Goal: Information Seeking & Learning: Learn about a topic

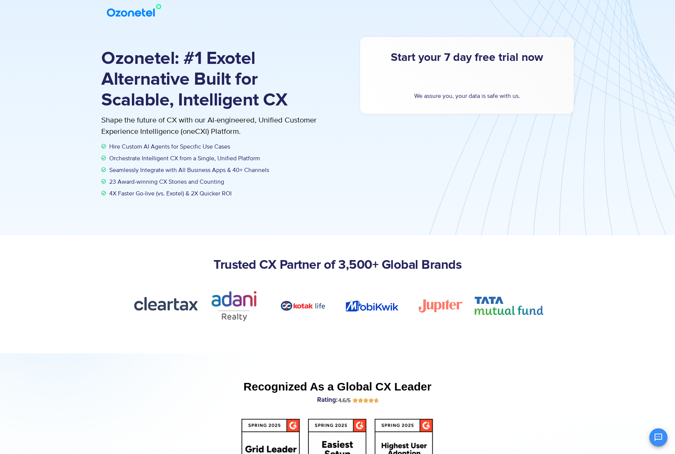
click at [133, 15] on img at bounding box center [135, 11] width 61 height 14
click at [126, 14] on img at bounding box center [135, 11] width 61 height 14
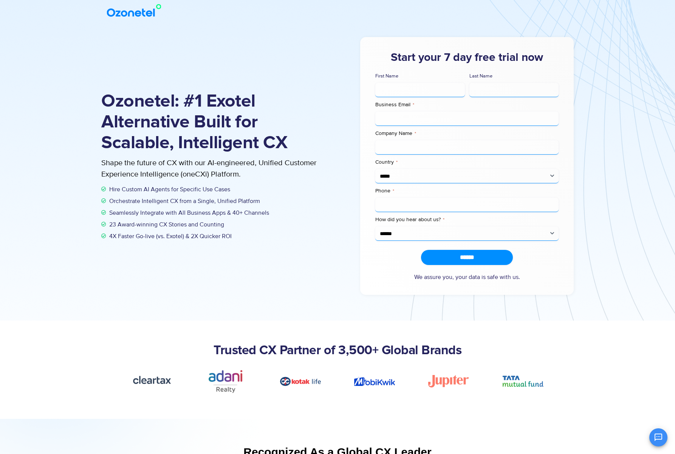
click at [117, 11] on img at bounding box center [135, 11] width 61 height 14
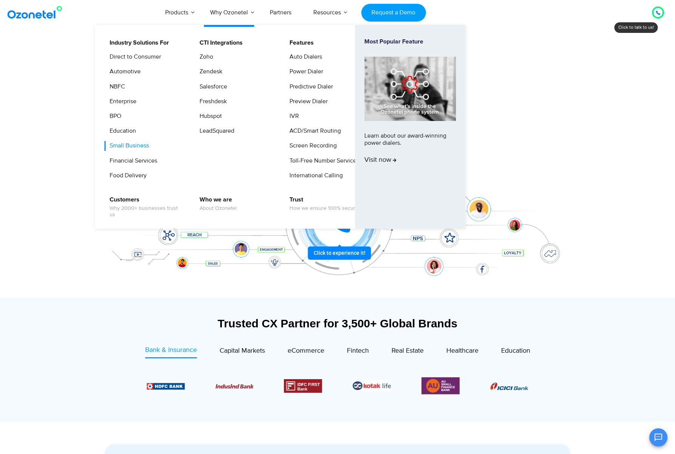
click at [139, 146] on link "Small Business" at bounding box center [127, 145] width 45 height 9
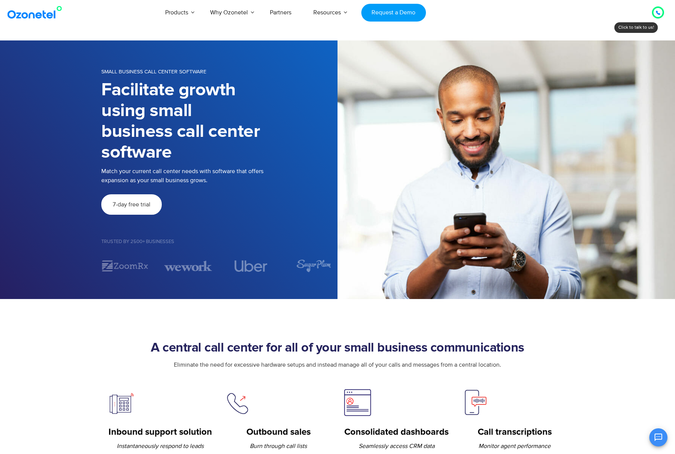
click at [659, 14] on icon at bounding box center [658, 13] width 4 height 4
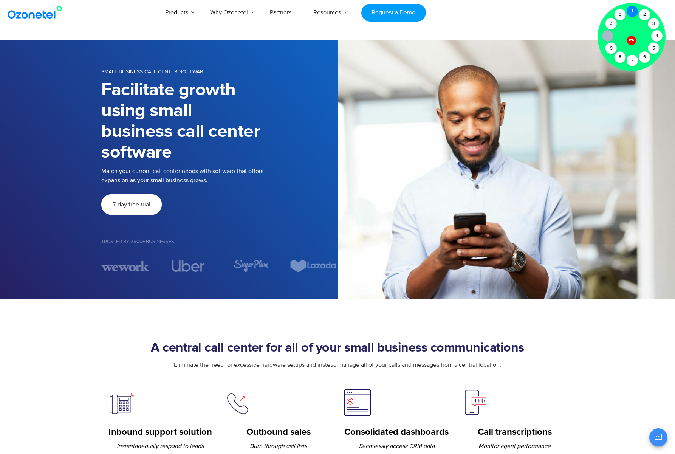
click at [633, 13] on div "1" at bounding box center [632, 11] width 11 height 11
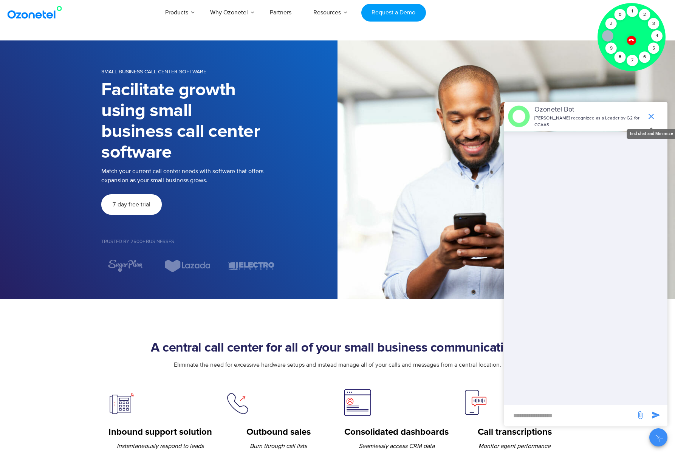
click at [648, 116] on icon "end chat or minimize" at bounding box center [651, 116] width 9 height 9
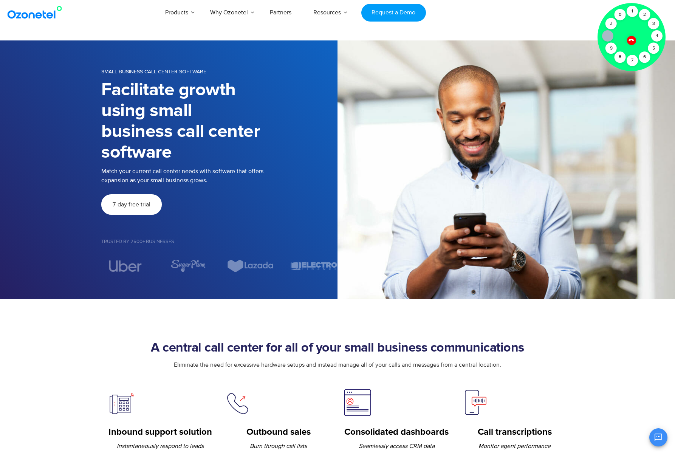
click at [633, 39] on icon at bounding box center [631, 39] width 5 height 5
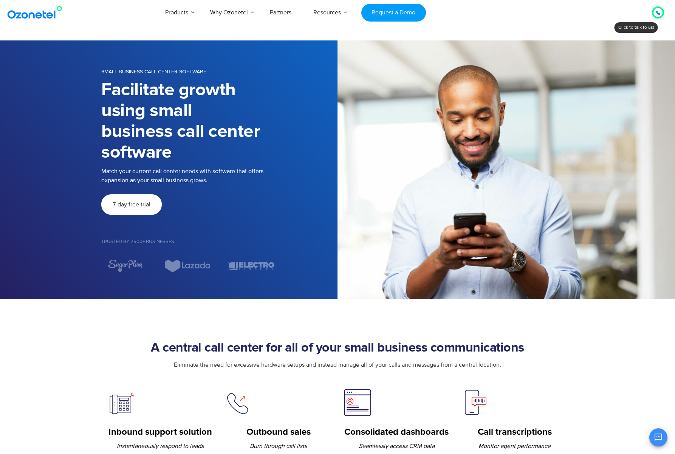
click at [658, 8] on div at bounding box center [658, 12] width 5 height 9
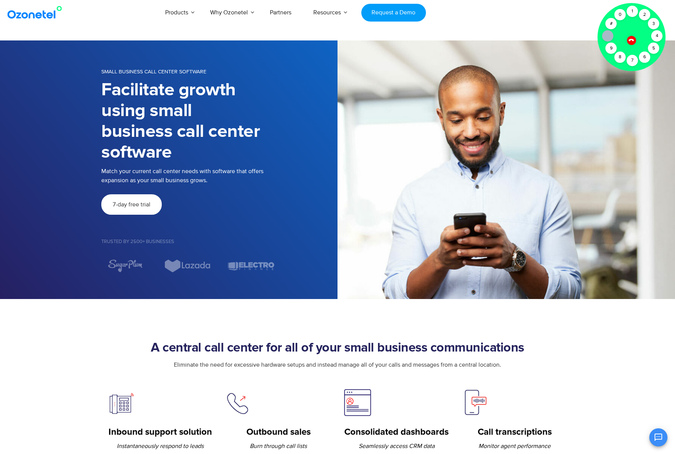
click at [632, 39] on icon at bounding box center [631, 39] width 5 height 5
